Goal: Check status: Check status

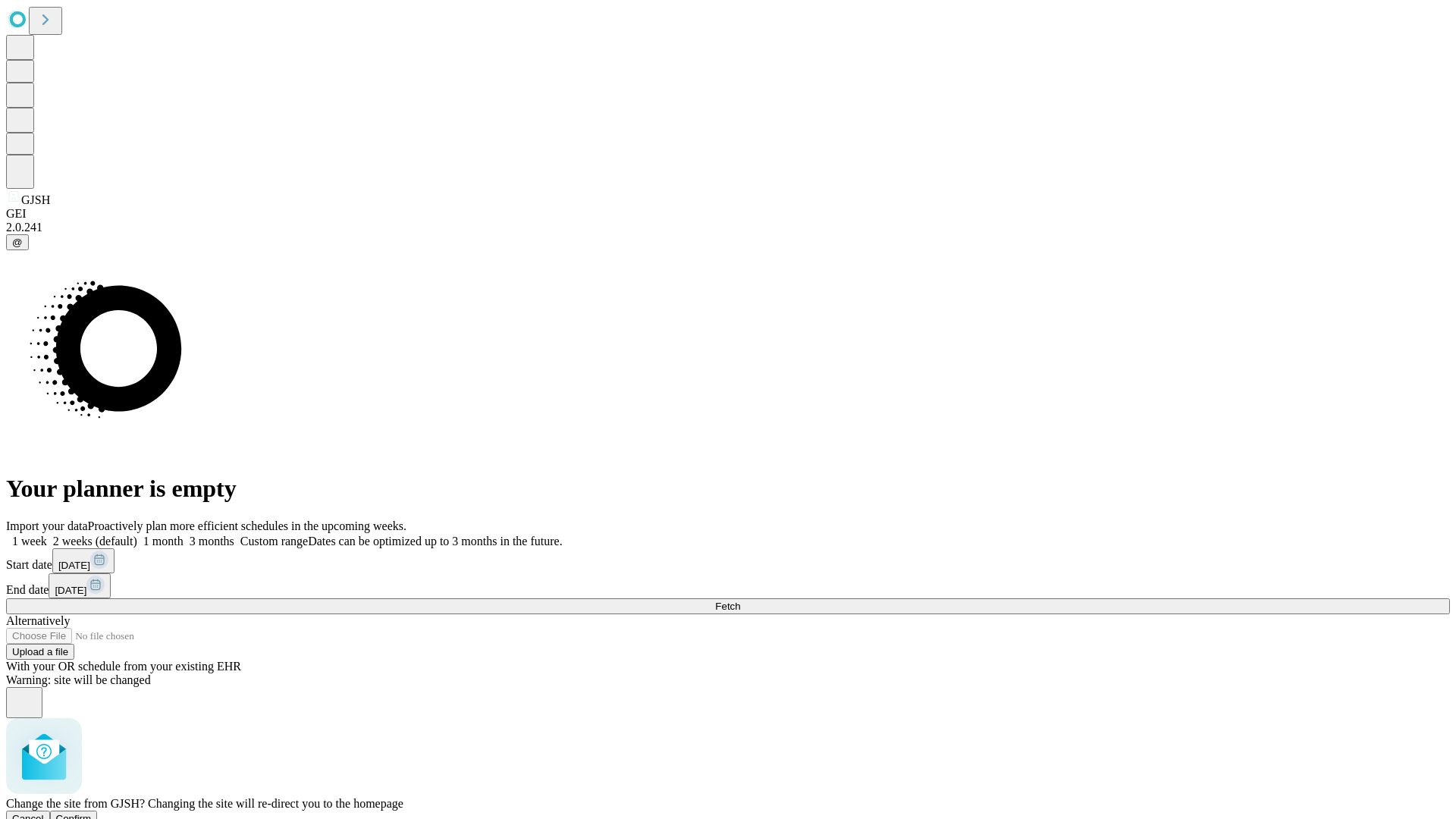
click at [92, 813] on span "Confirm" at bounding box center [74, 818] width 36 height 12
click at [47, 534] on label "1 week" at bounding box center [27, 541] width 41 height 12
click at [740, 600] on span "Fetch" at bounding box center [727, 606] width 25 height 12
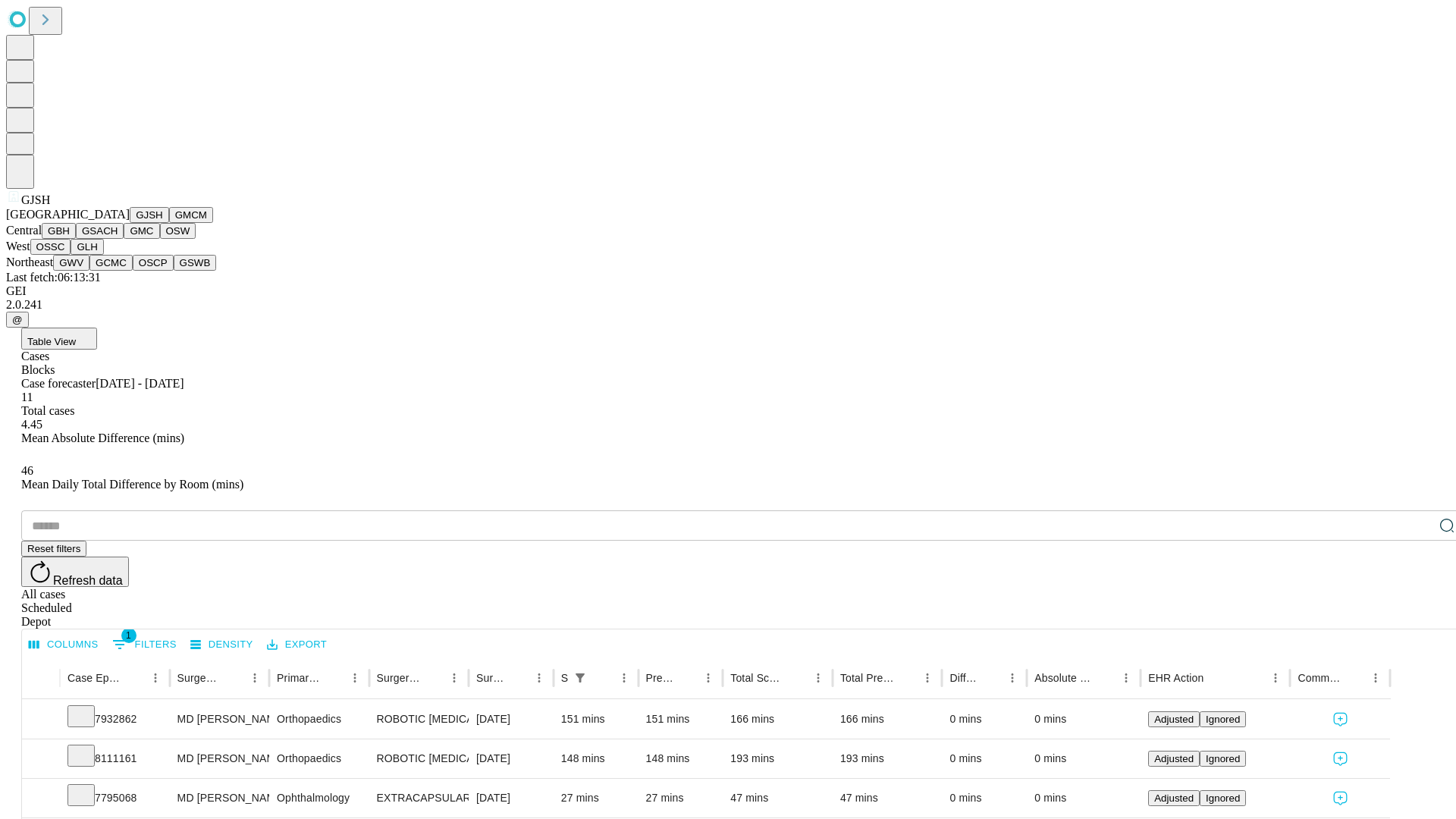
click at [170, 223] on button "GMCM" at bounding box center [191, 215] width 44 height 16
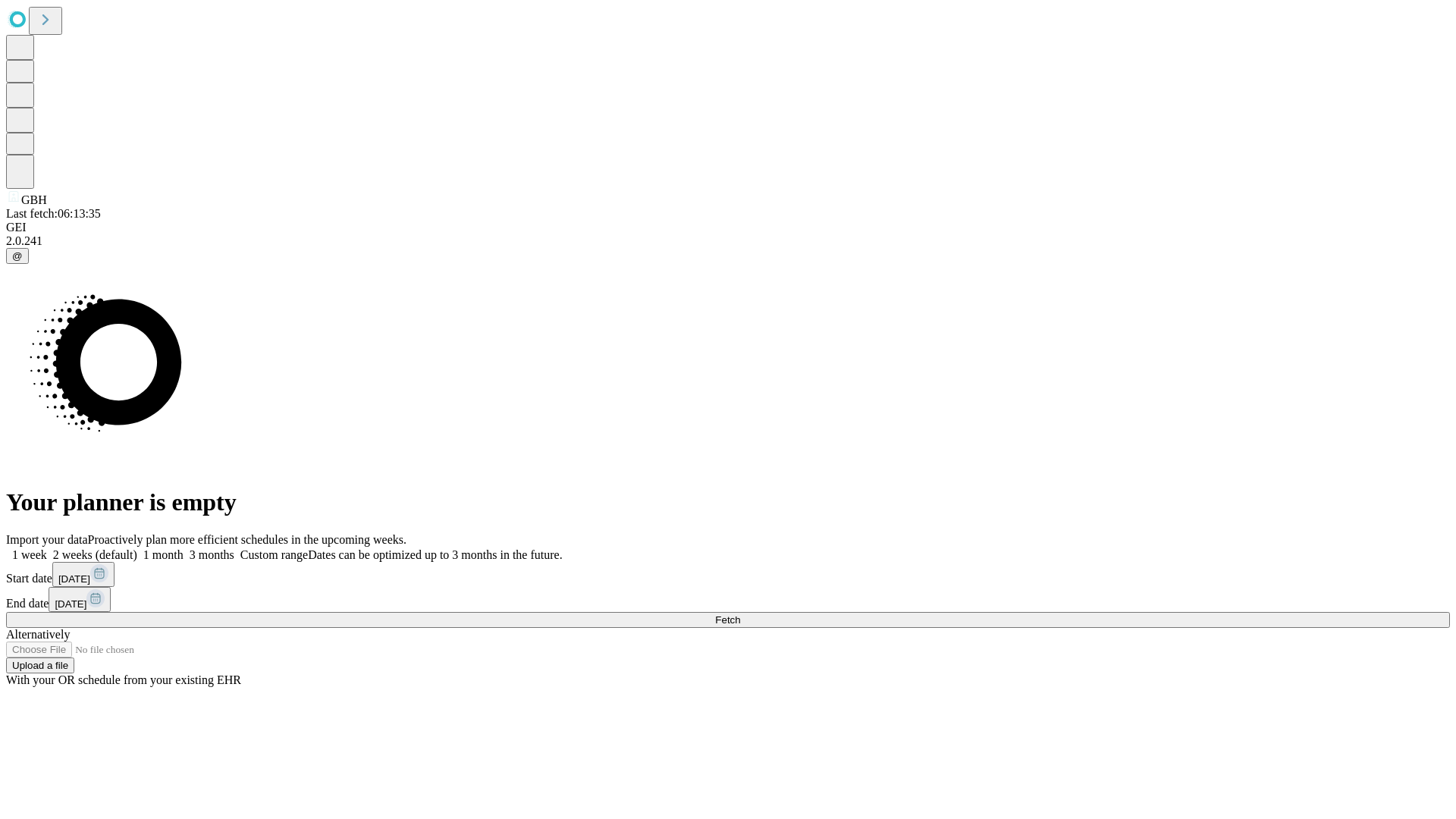
click at [740, 614] on span "Fetch" at bounding box center [727, 619] width 25 height 12
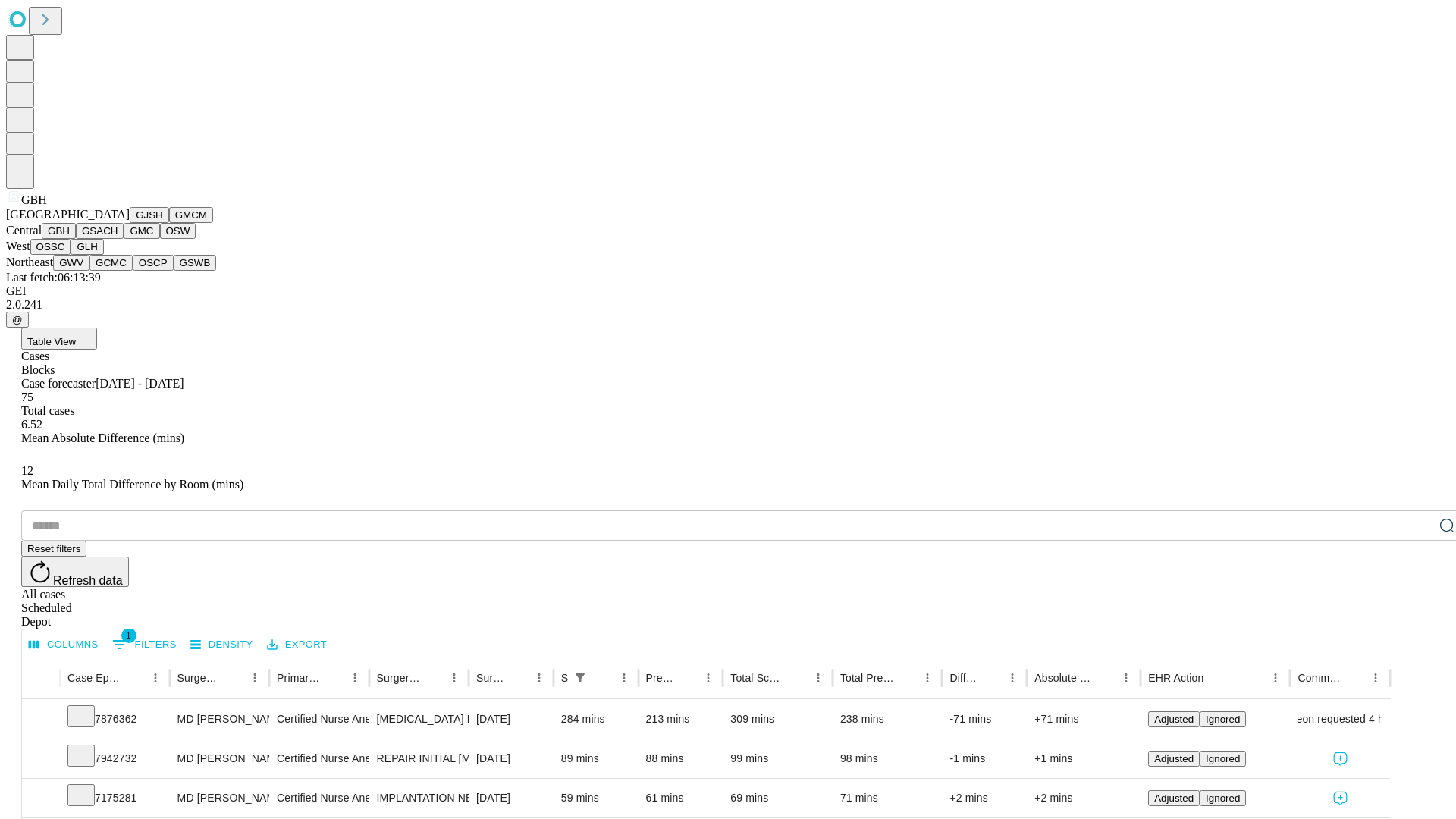
click at [118, 239] on button "GSACH" at bounding box center [100, 231] width 48 height 16
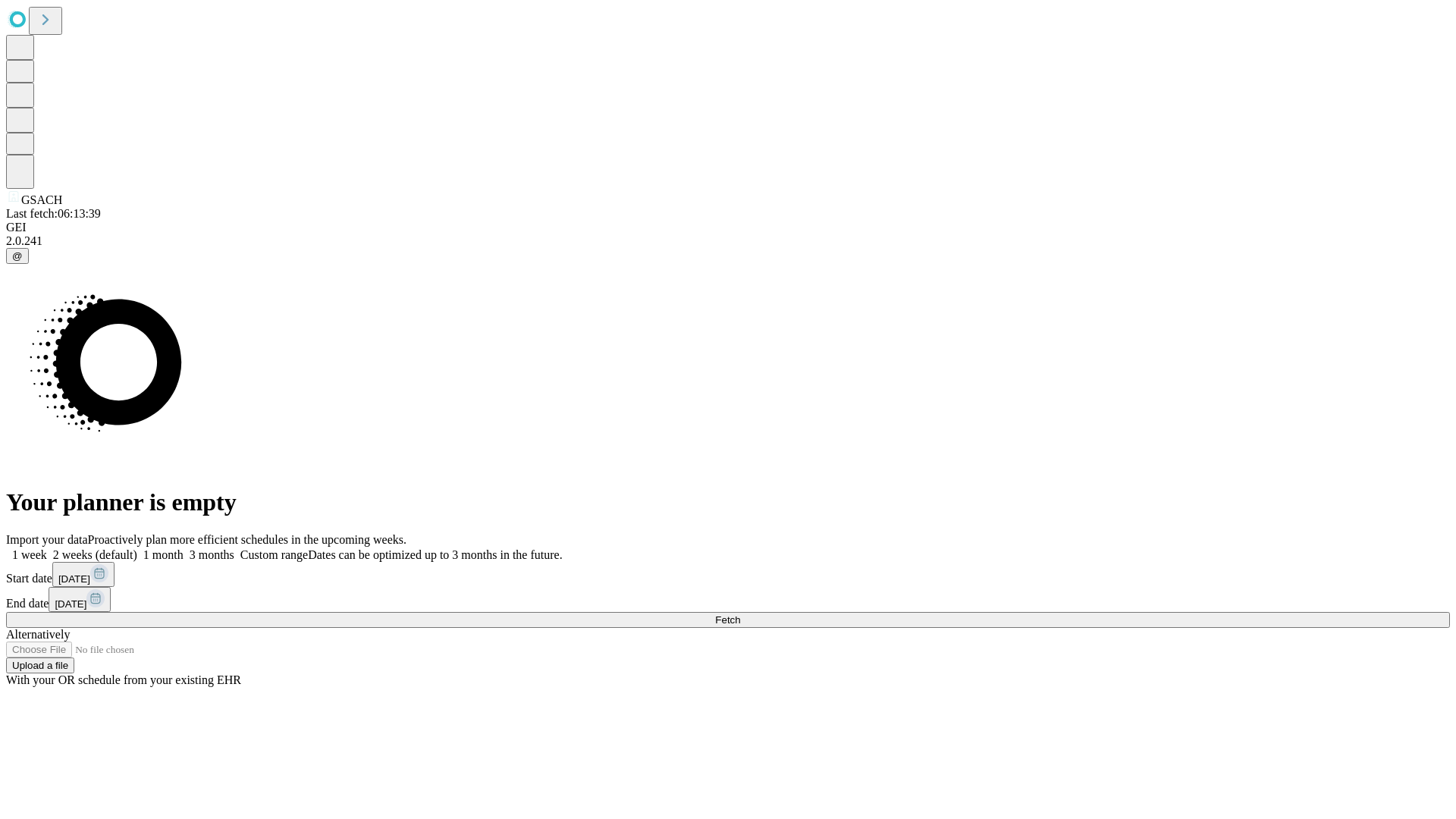
click at [47, 548] on label "1 week" at bounding box center [27, 554] width 41 height 12
click at [740, 614] on span "Fetch" at bounding box center [727, 619] width 25 height 12
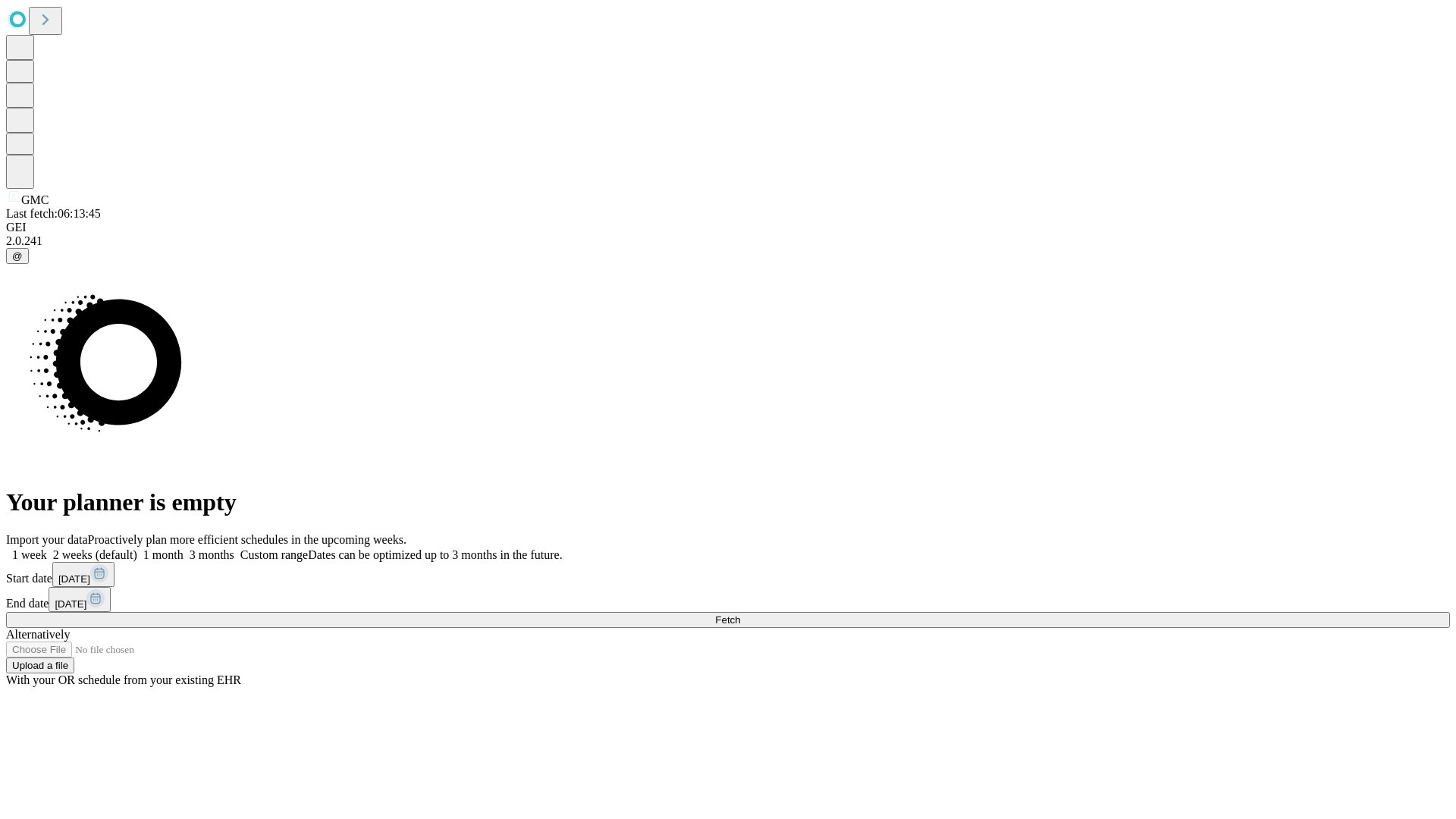
click at [47, 548] on label "1 week" at bounding box center [27, 554] width 41 height 12
click at [740, 614] on span "Fetch" at bounding box center [727, 619] width 25 height 12
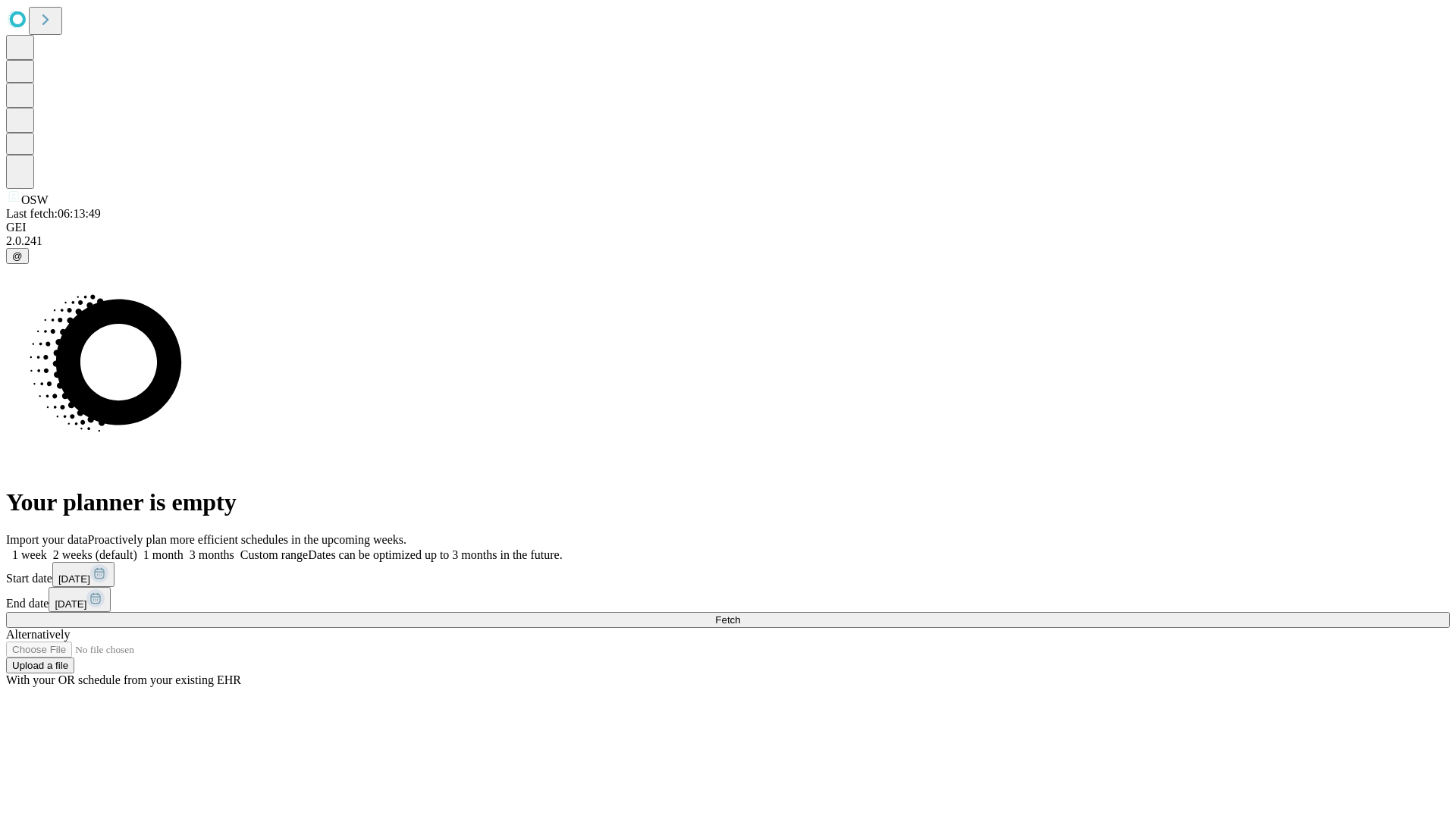
click at [47, 548] on label "1 week" at bounding box center [27, 554] width 41 height 12
click at [740, 614] on span "Fetch" at bounding box center [727, 619] width 25 height 12
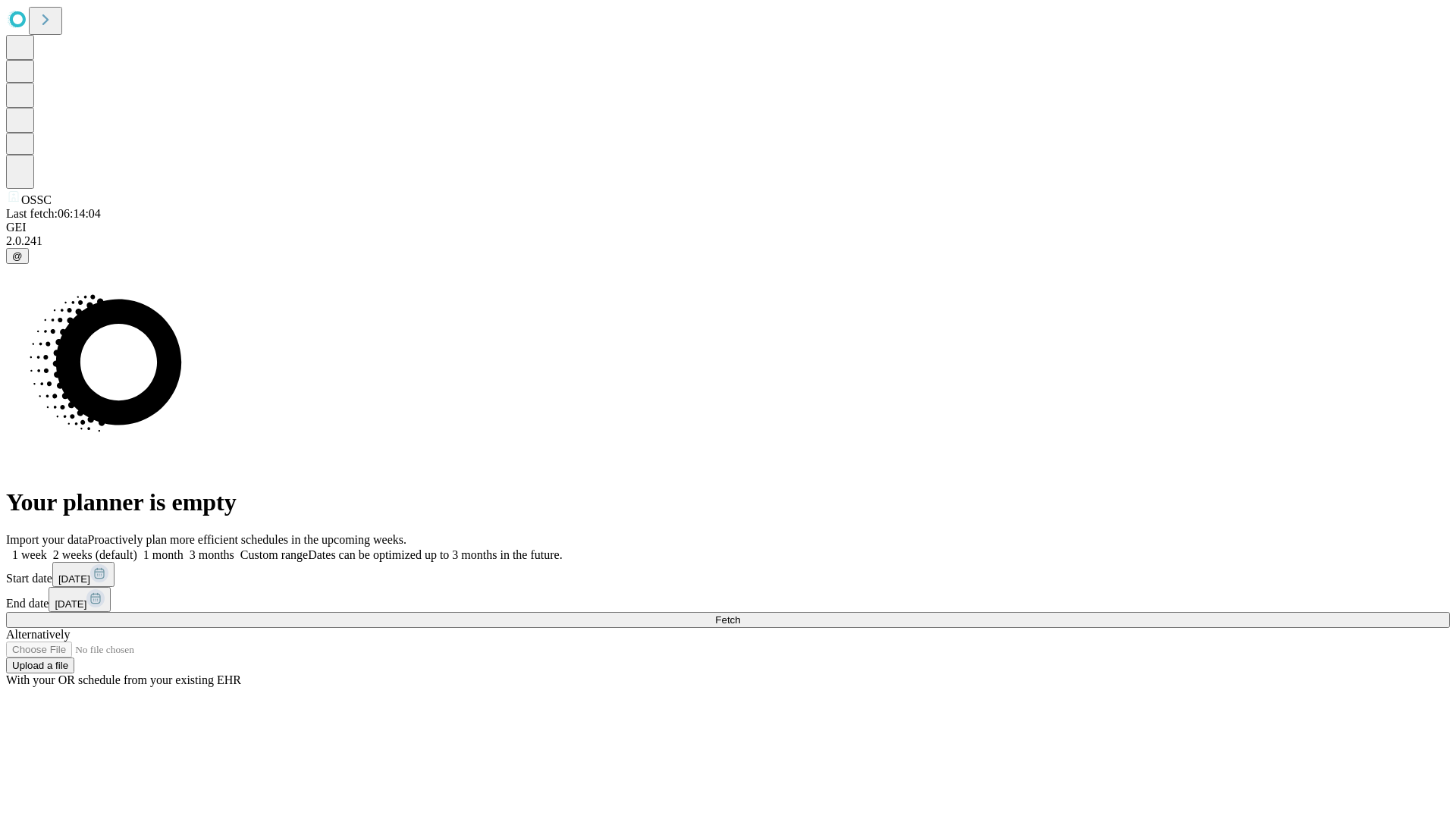
click at [47, 548] on label "1 week" at bounding box center [27, 554] width 41 height 12
click at [740, 614] on span "Fetch" at bounding box center [727, 619] width 25 height 12
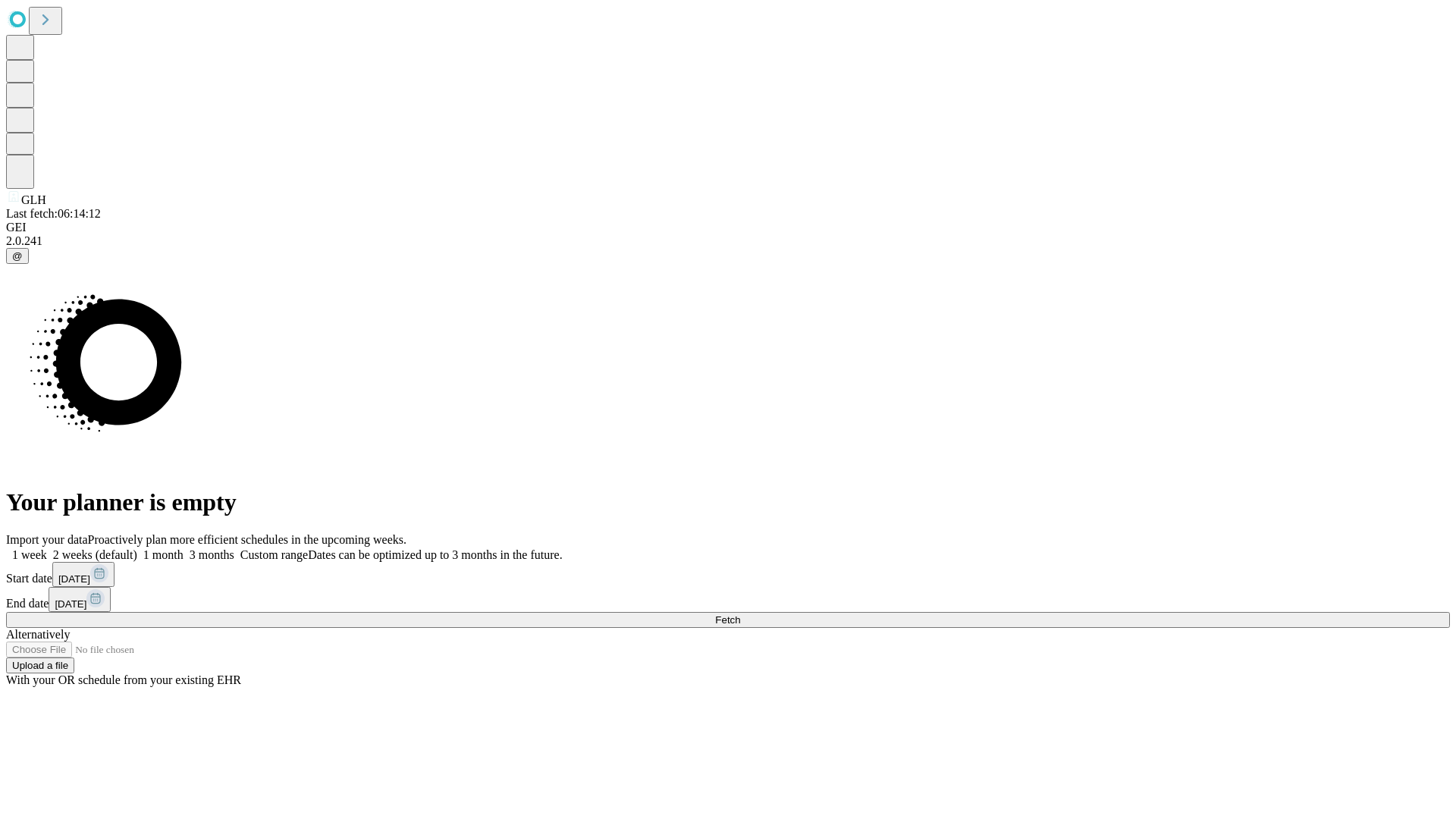
click at [47, 548] on label "1 week" at bounding box center [27, 554] width 41 height 12
click at [740, 614] on span "Fetch" at bounding box center [727, 619] width 25 height 12
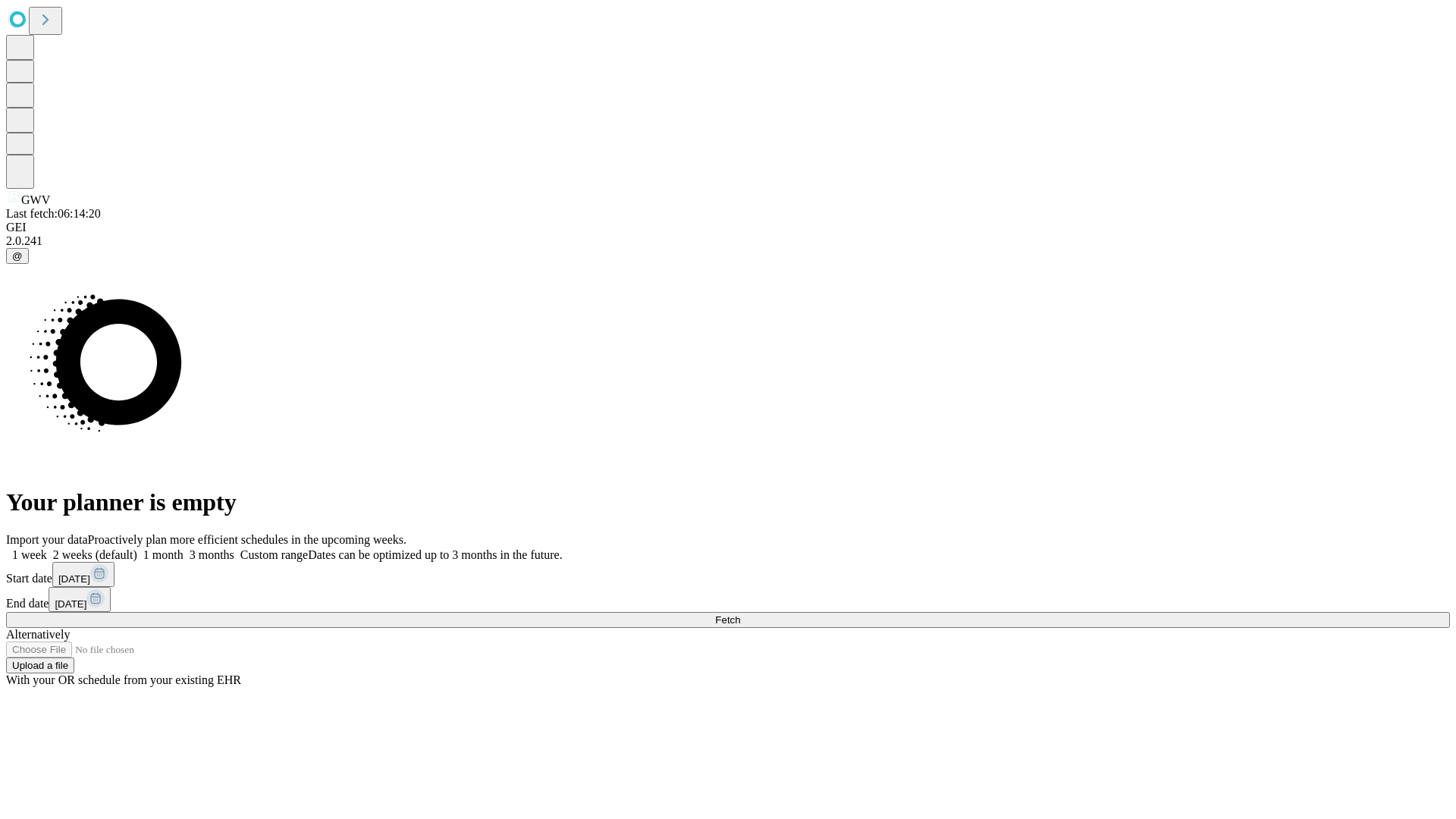
click at [47, 548] on label "1 week" at bounding box center [27, 554] width 41 height 12
click at [740, 614] on span "Fetch" at bounding box center [727, 619] width 25 height 12
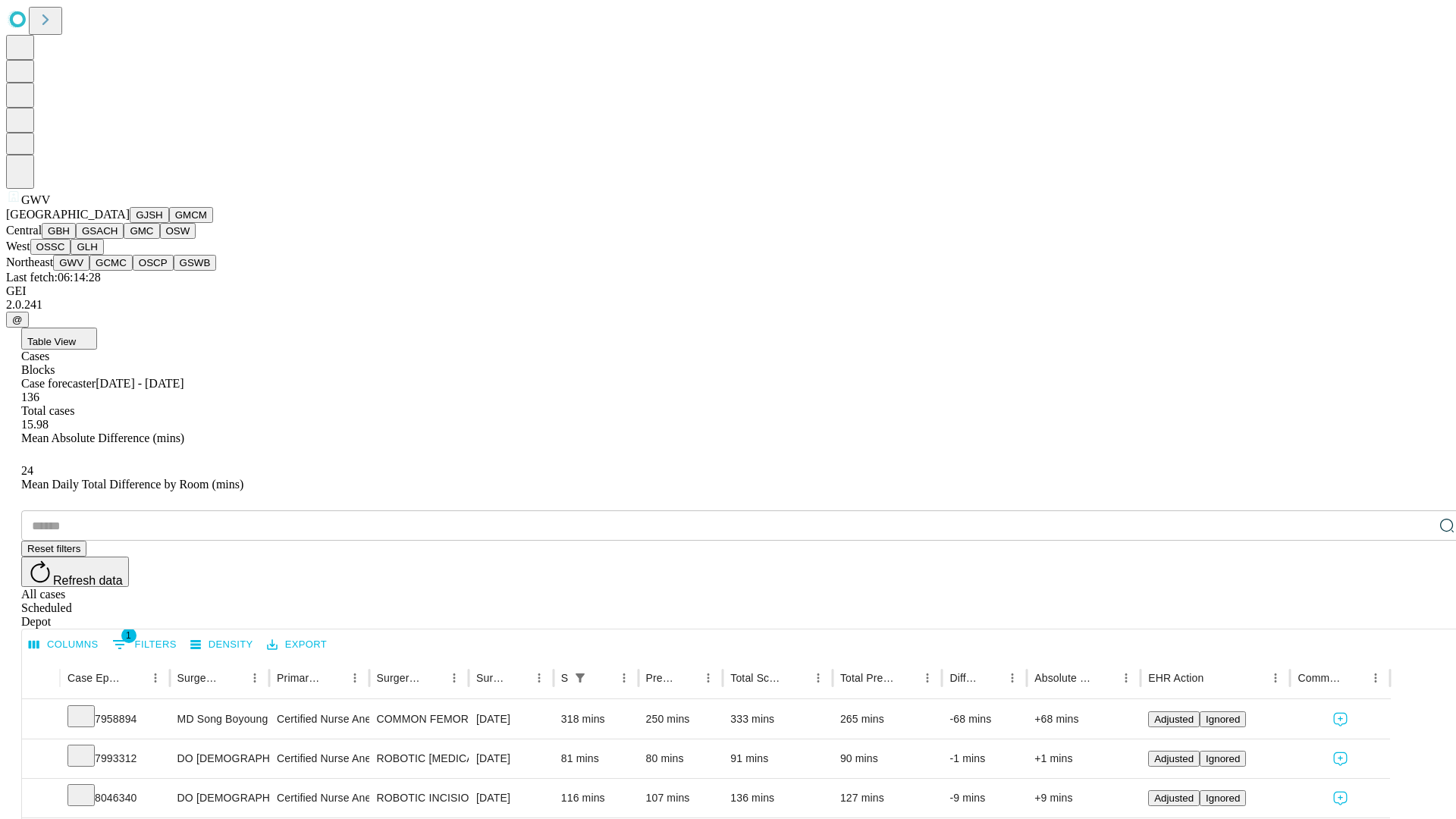
click at [118, 270] on button "GCMC" at bounding box center [111, 263] width 43 height 16
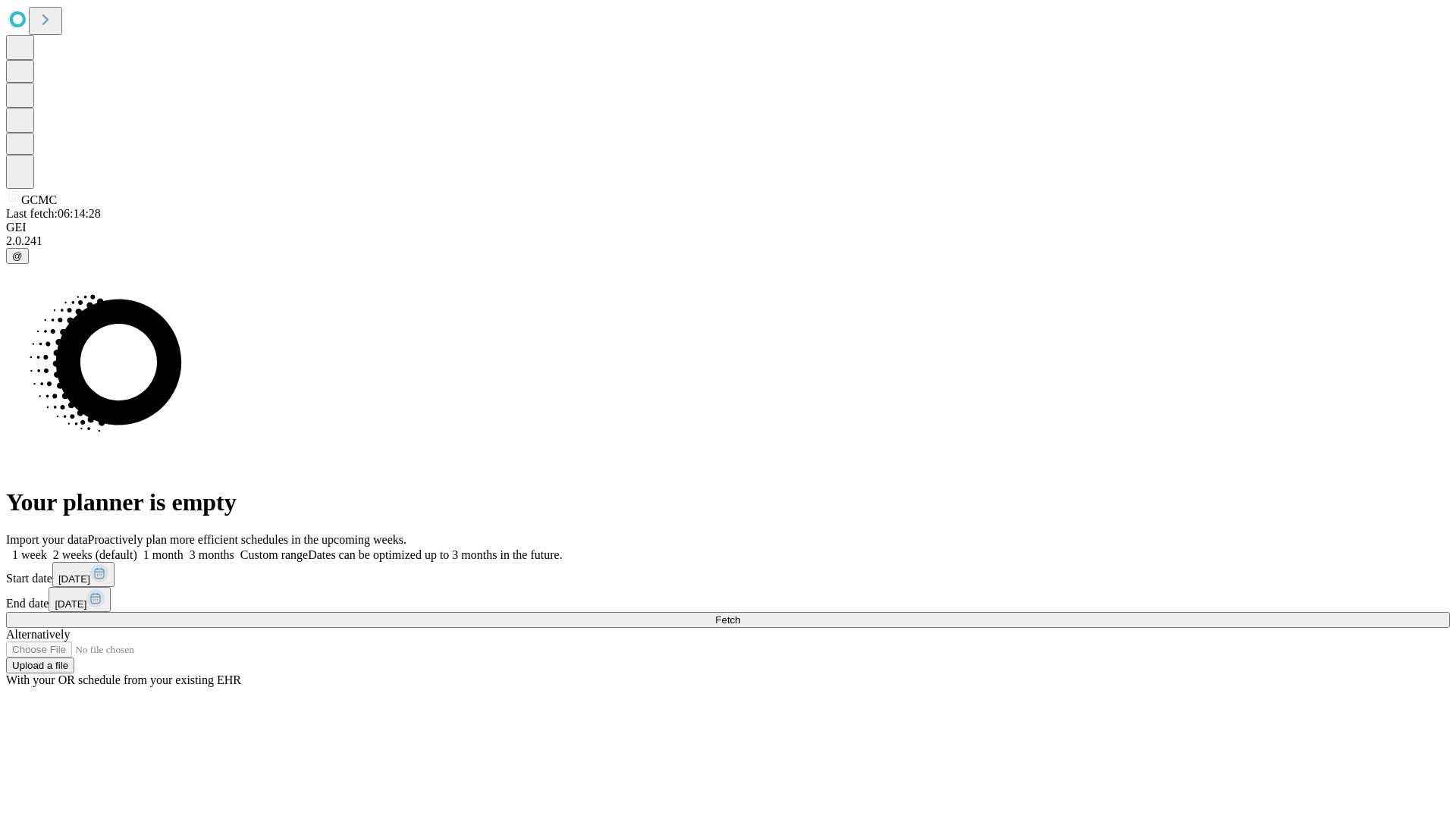
click at [47, 548] on label "1 week" at bounding box center [27, 554] width 41 height 12
click at [740, 614] on span "Fetch" at bounding box center [727, 619] width 25 height 12
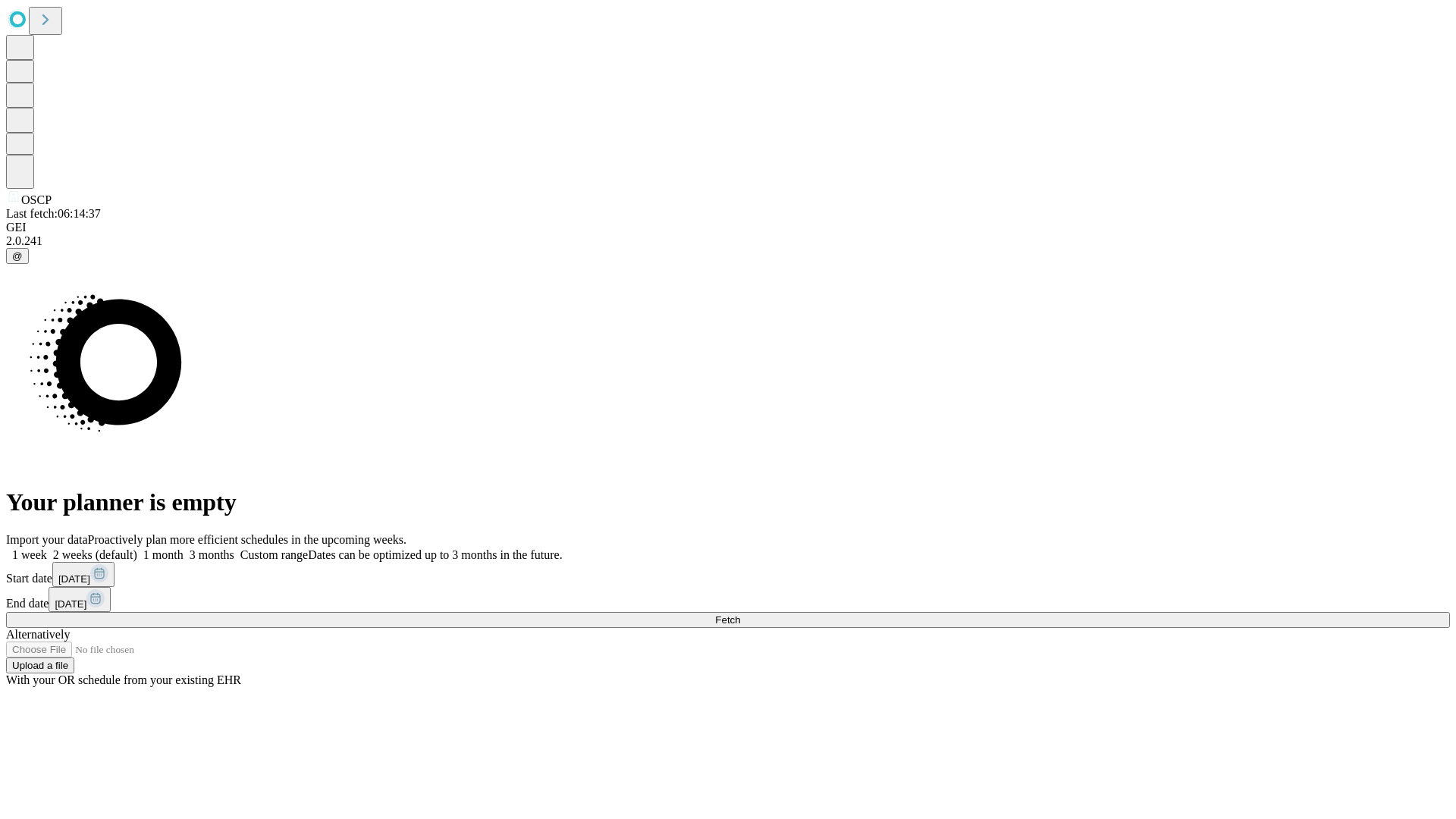
click at [47, 548] on label "1 week" at bounding box center [27, 554] width 41 height 12
click at [740, 614] on span "Fetch" at bounding box center [727, 619] width 25 height 12
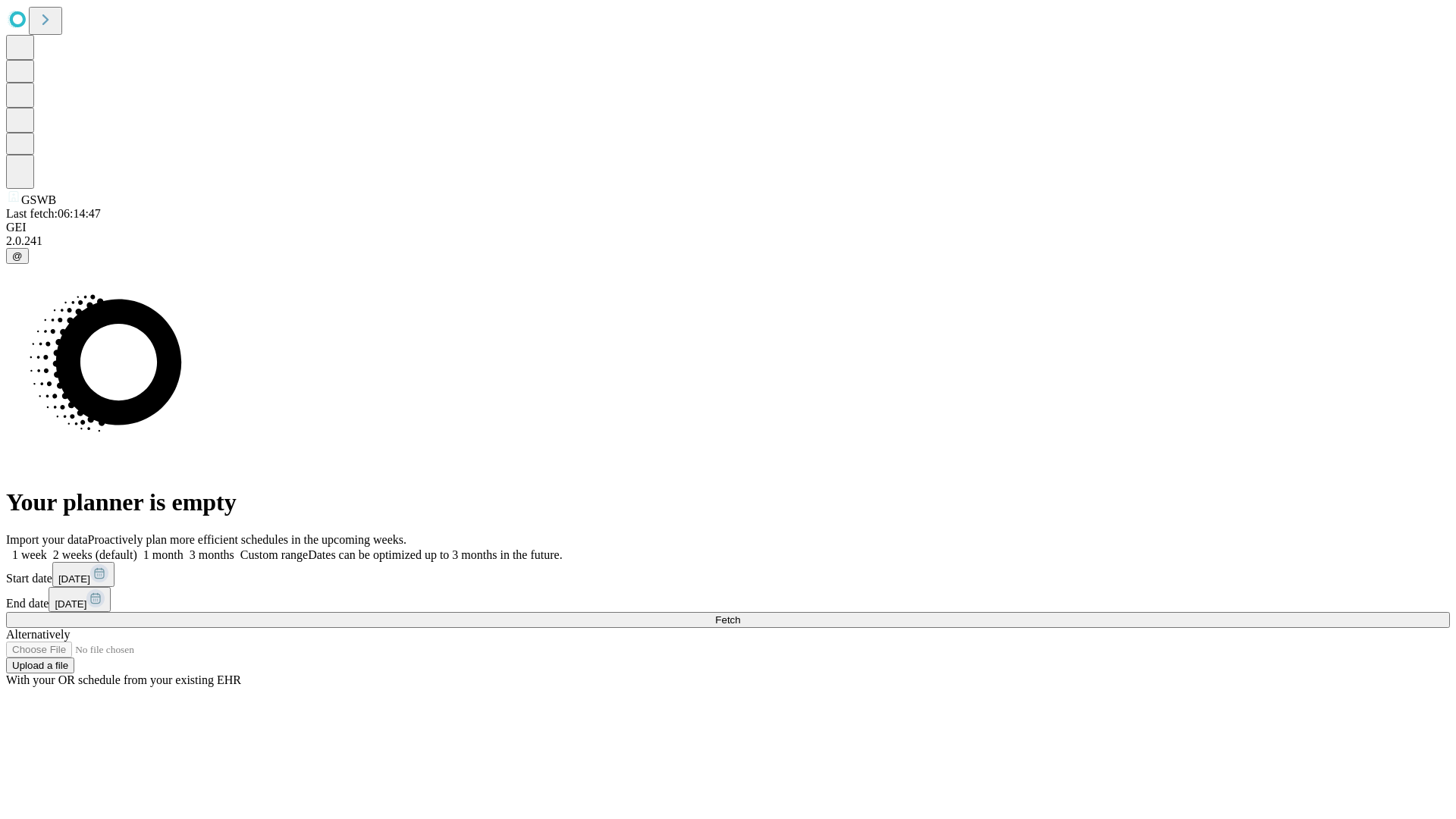
click at [47, 548] on label "1 week" at bounding box center [27, 554] width 41 height 12
click at [740, 614] on span "Fetch" at bounding box center [727, 619] width 25 height 12
